Goal: Check status: Check status

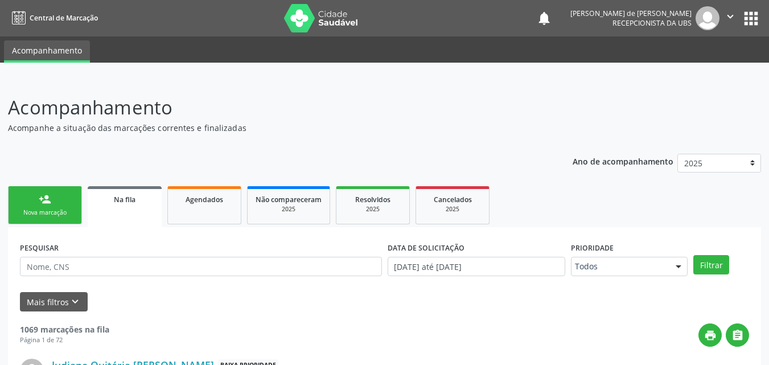
scroll to position [27, 0]
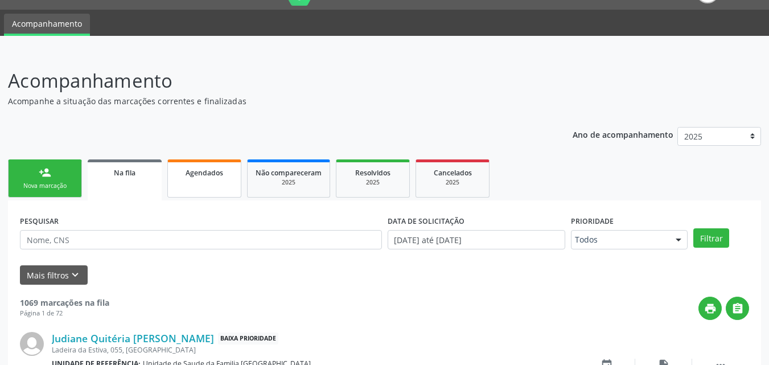
click at [218, 182] on link "Agendados" at bounding box center [204, 178] width 74 height 38
select select "8"
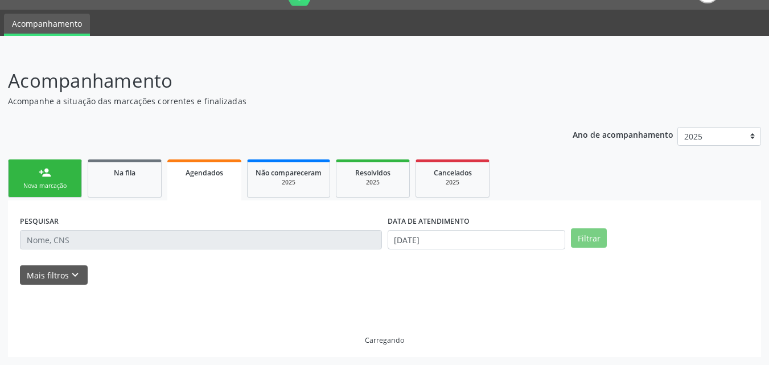
scroll to position [2, 0]
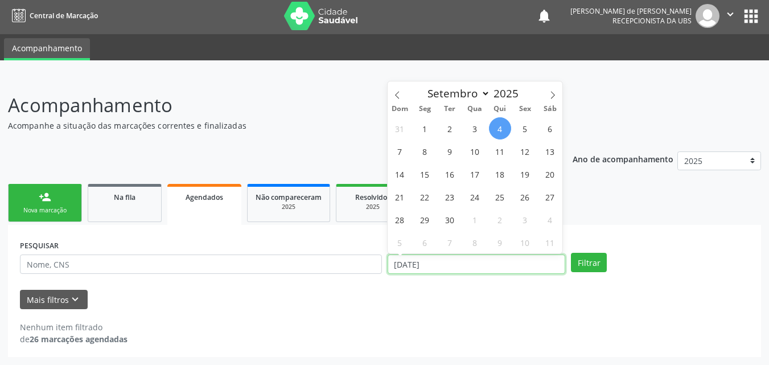
click at [421, 262] on input "[DATE]" at bounding box center [477, 263] width 178 height 19
click at [503, 126] on span "4" at bounding box center [500, 128] width 22 height 22
type input "[DATE]"
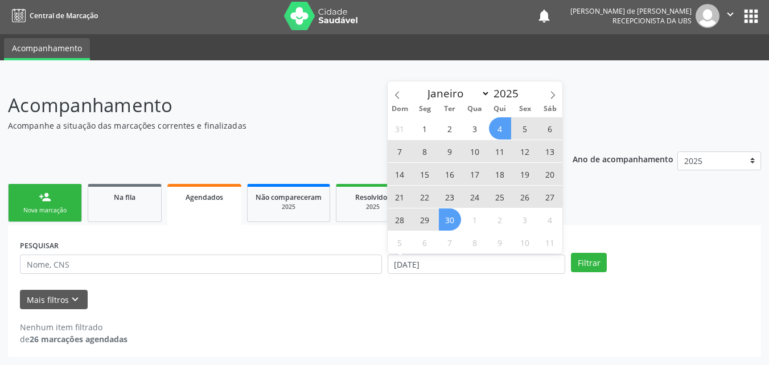
click at [443, 219] on span "30" at bounding box center [450, 219] width 22 height 22
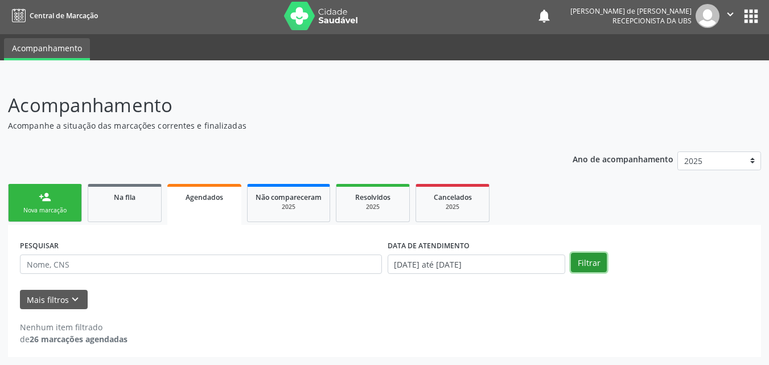
click at [590, 261] on button "Filtrar" at bounding box center [589, 262] width 36 height 19
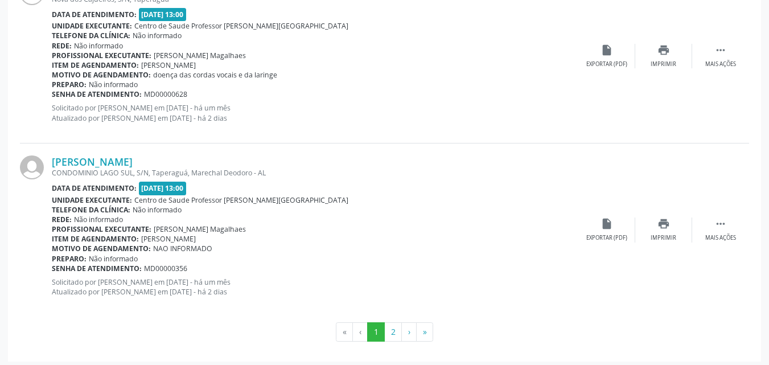
scroll to position [2651, 0]
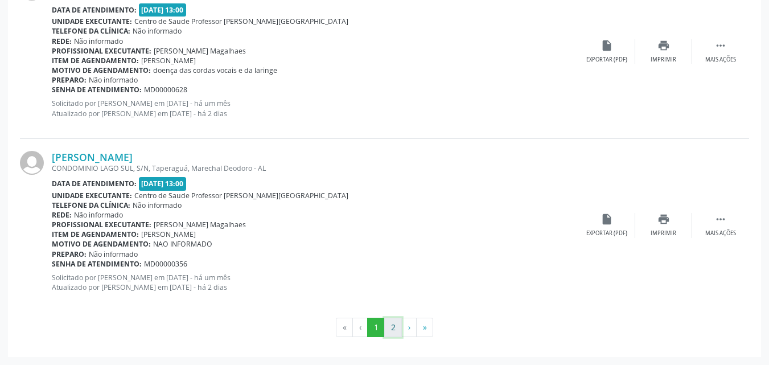
click at [396, 331] on button "2" at bounding box center [393, 327] width 18 height 19
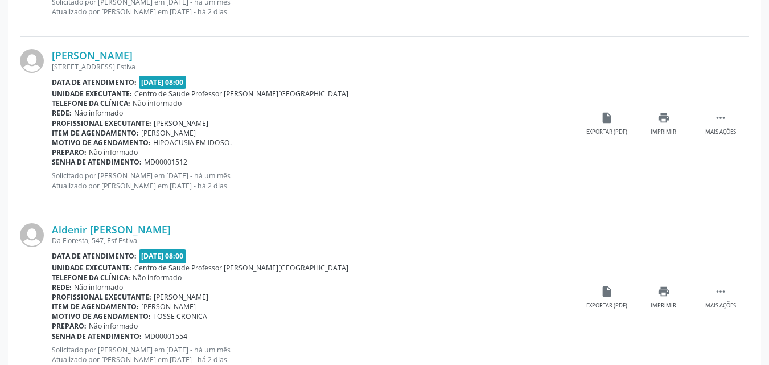
scroll to position [798, 0]
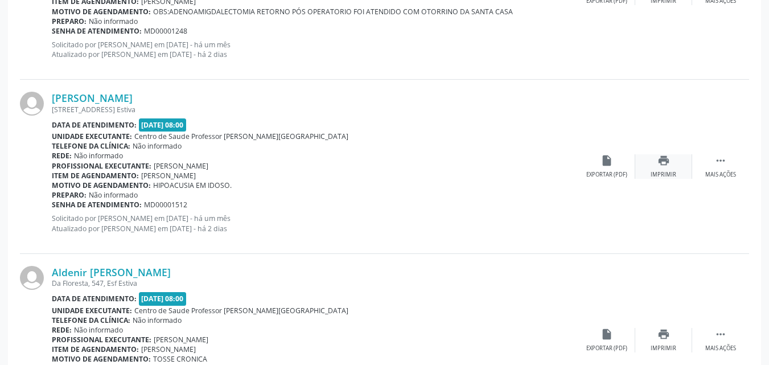
click at [669, 171] on div "Imprimir" at bounding box center [663, 175] width 26 height 8
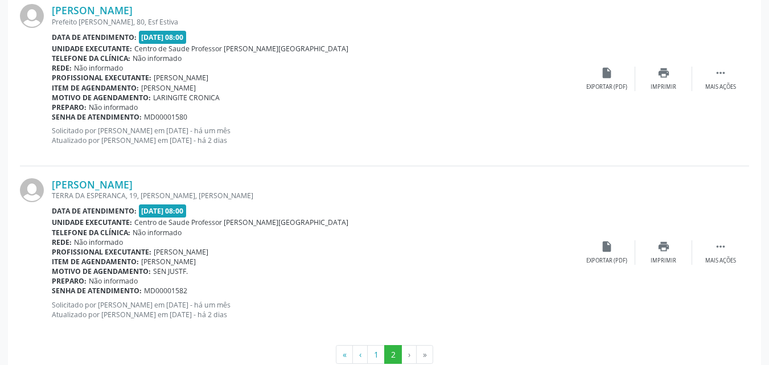
scroll to position [1261, 0]
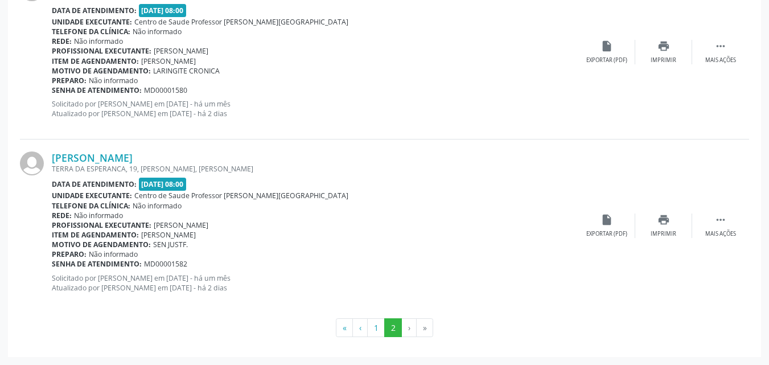
click at [406, 331] on li "›" at bounding box center [409, 327] width 15 height 19
click at [406, 329] on li "›" at bounding box center [409, 327] width 15 height 19
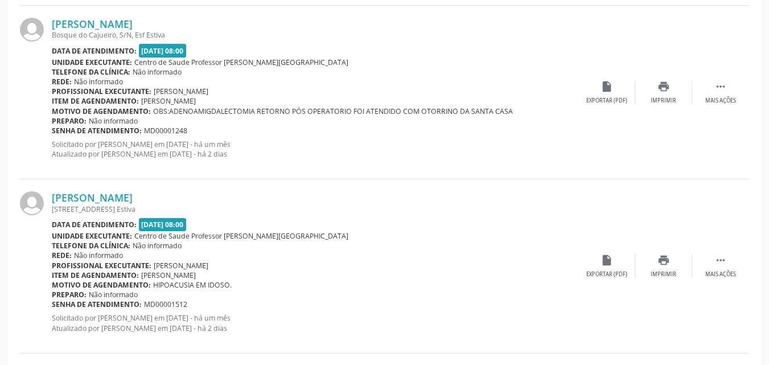
scroll to position [702, 0]
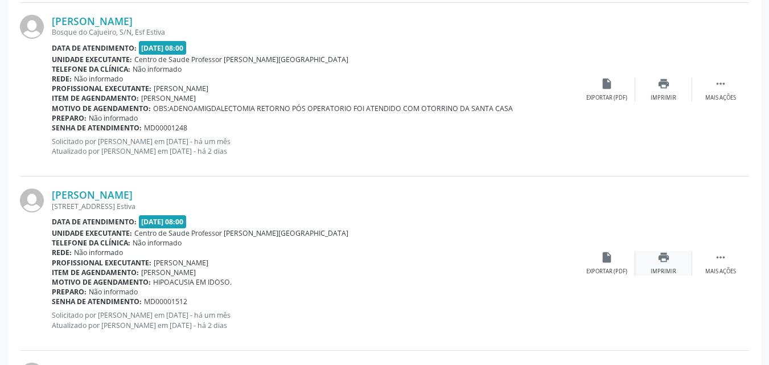
click at [670, 265] on div "print Imprimir" at bounding box center [663, 263] width 57 height 24
